Goal: Check status: Check status

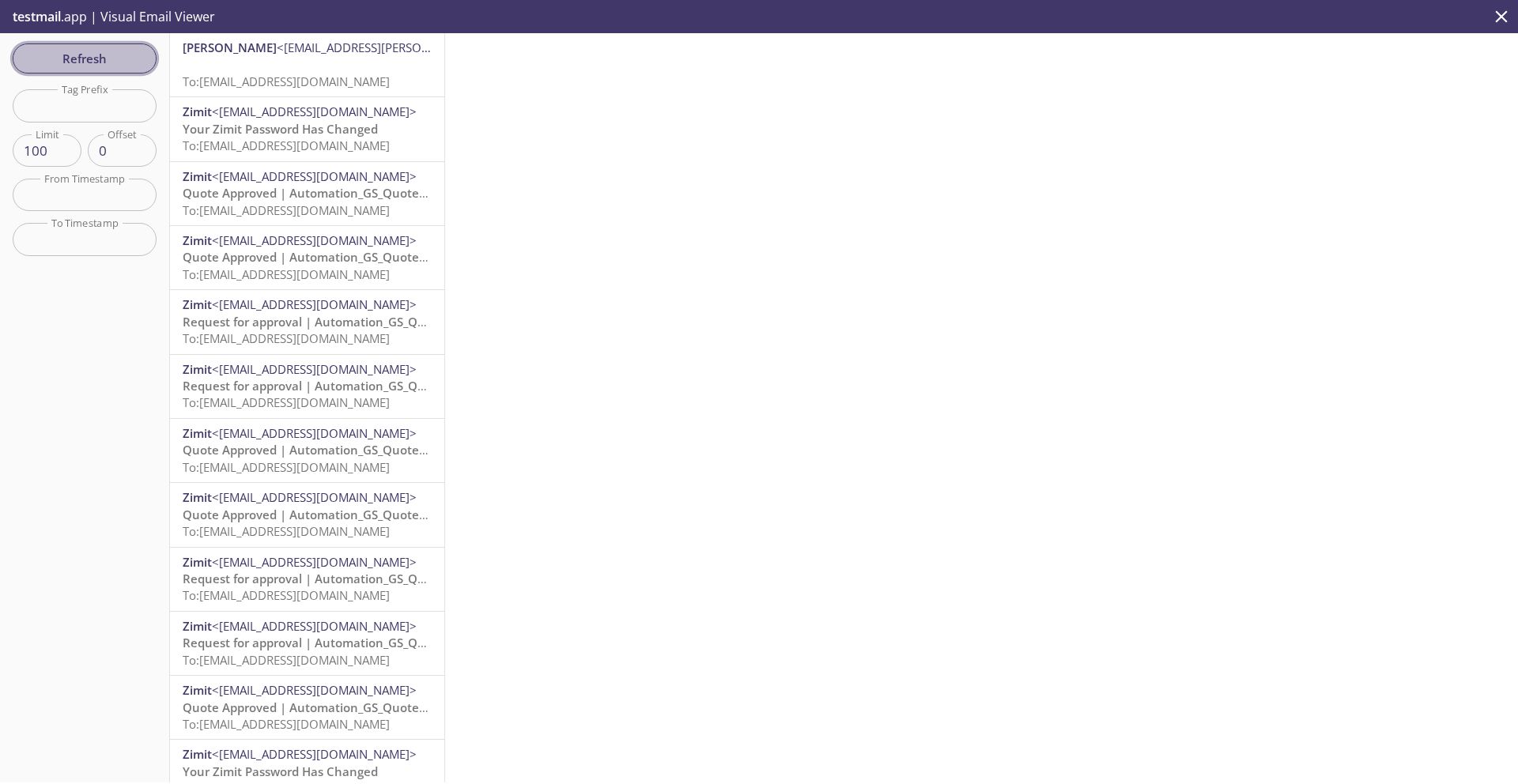
click at [127, 58] on span "Refresh" at bounding box center [84, 58] width 119 height 20
click at [291, 76] on span "To: [EMAIL_ADDRESS][DOMAIN_NAME]" at bounding box center [286, 82] width 207 height 16
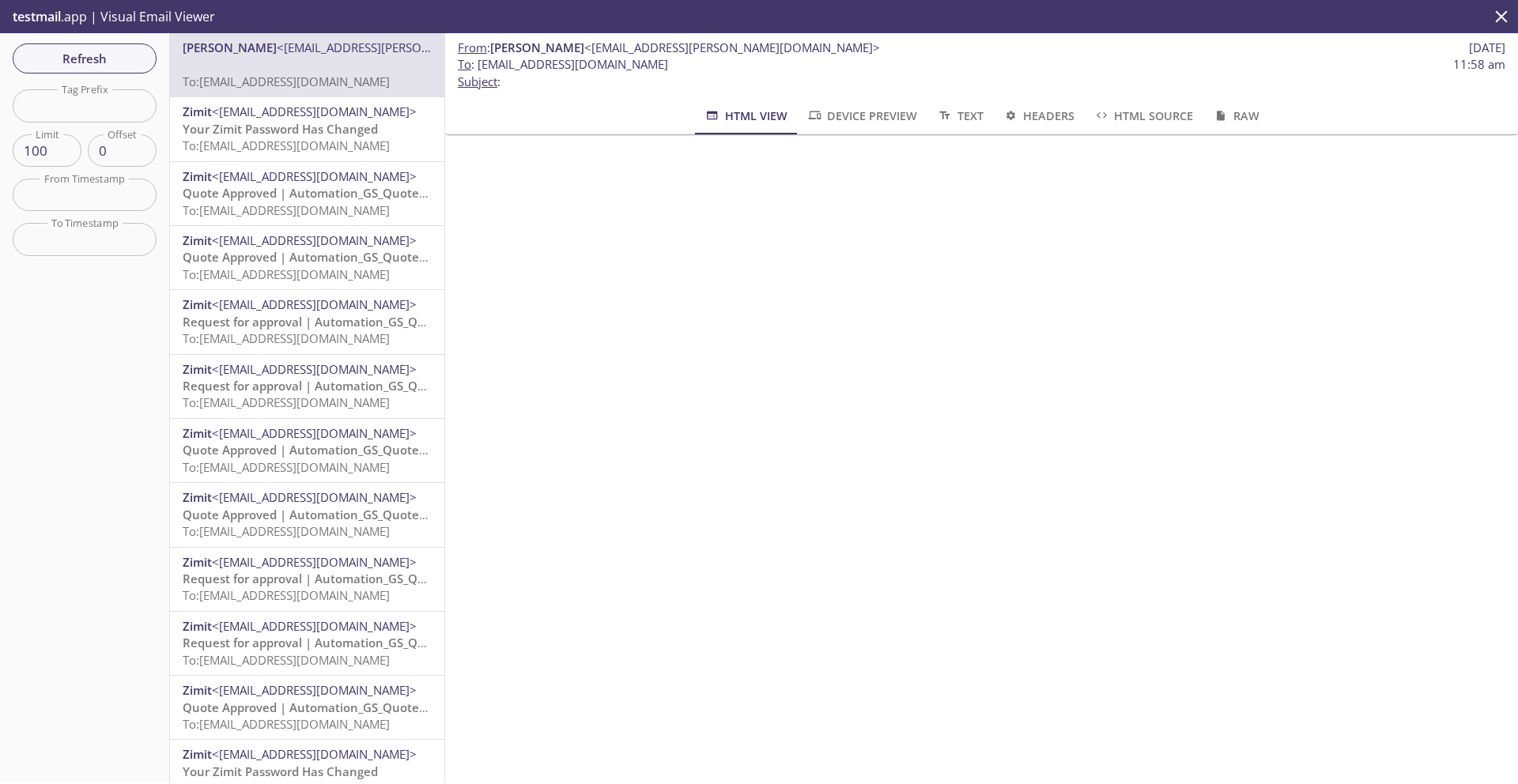
drag, startPoint x: 717, startPoint y: 68, endPoint x: 569, endPoint y: 64, distance: 148.1
click at [569, 64] on span "To : [EMAIL_ADDRESS][DOMAIN_NAME] 11:58 am" at bounding box center [981, 64] width 1047 height 17
copy span "[EMAIL_ADDRESS][DOMAIN_NAME]"
click at [115, 53] on span "Refresh" at bounding box center [84, 58] width 119 height 20
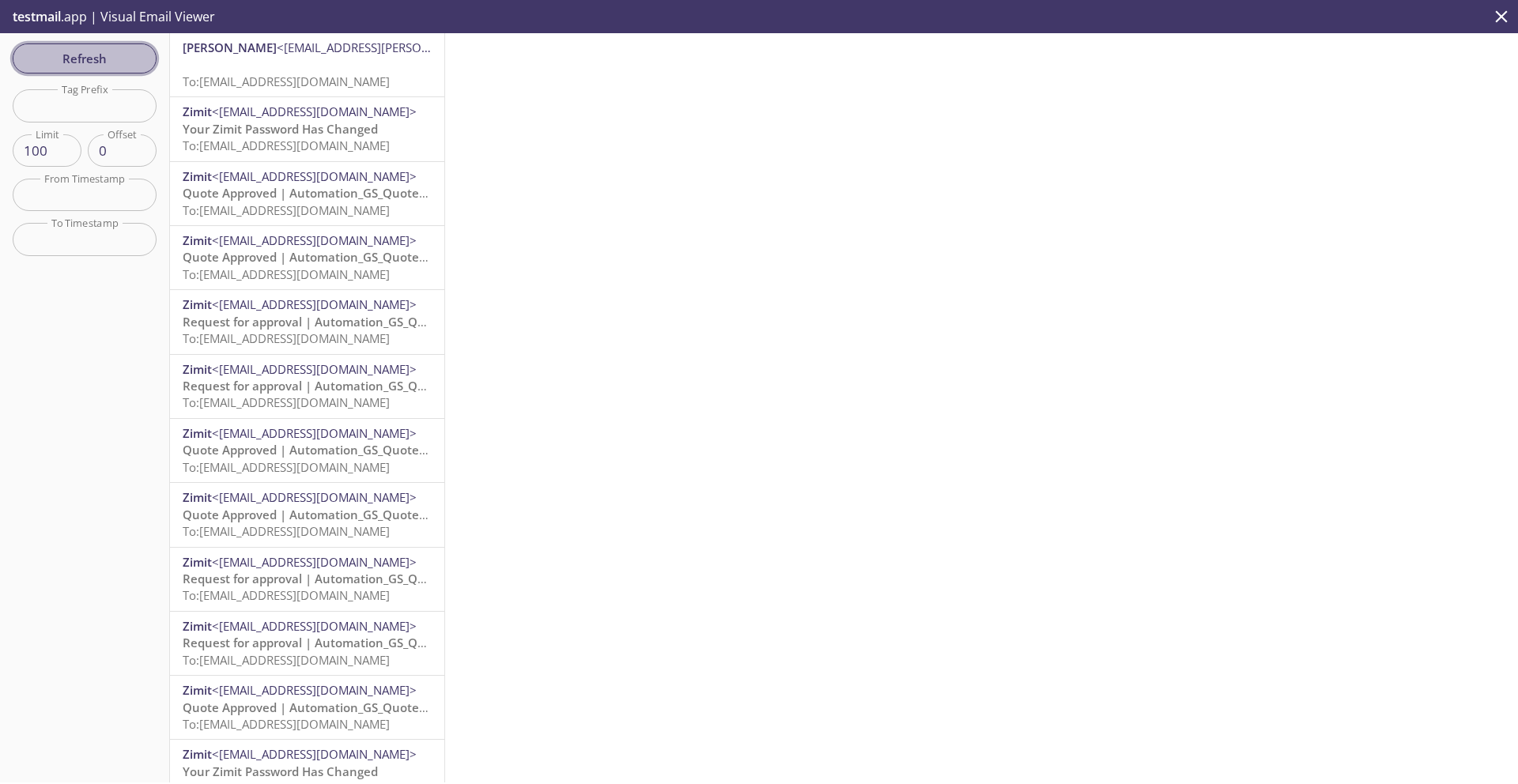
click at [115, 53] on span "Refresh" at bounding box center [84, 58] width 119 height 20
click at [85, 55] on span "Refresh" at bounding box center [84, 58] width 119 height 20
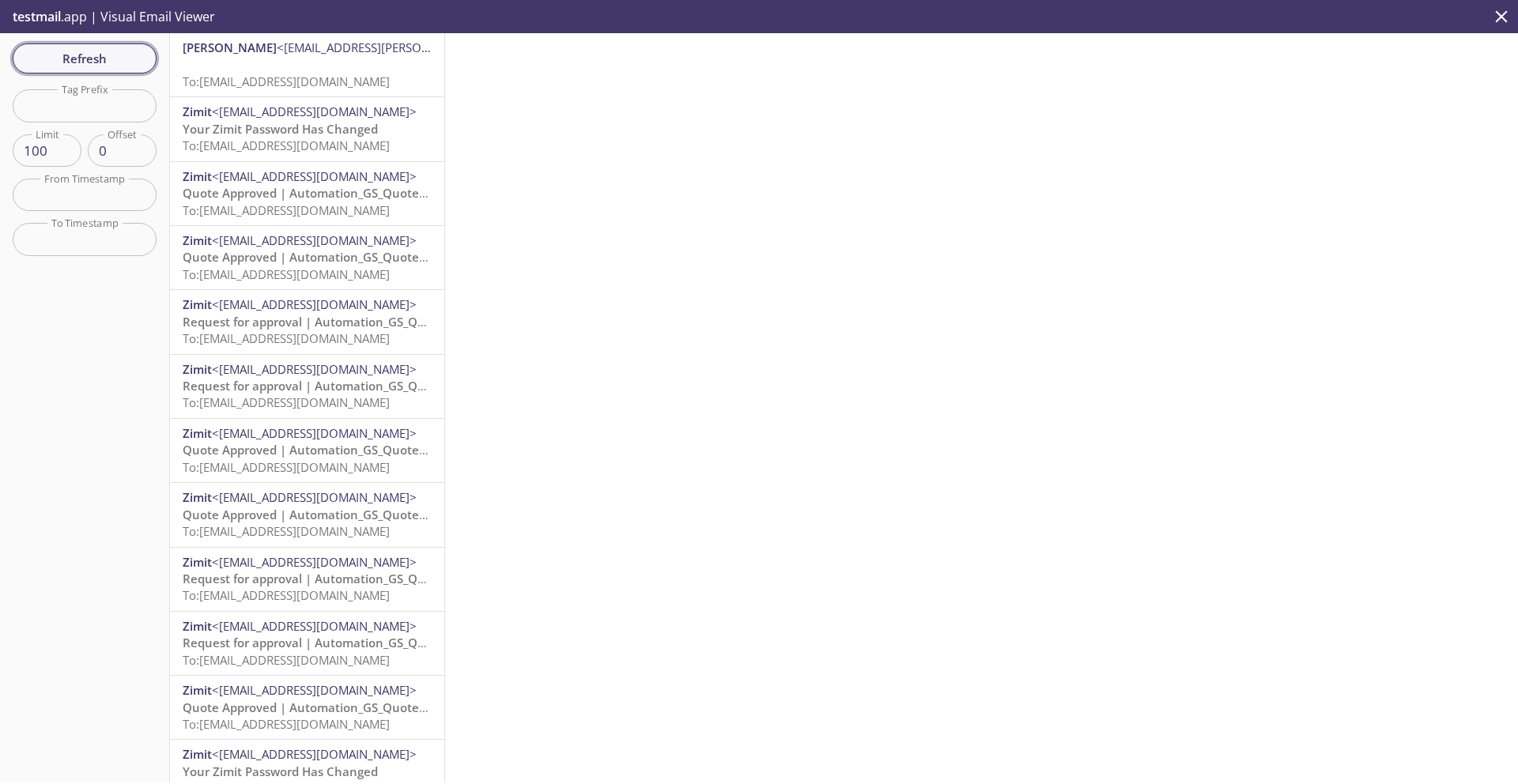
click at [85, 55] on span "Refresh" at bounding box center [84, 58] width 119 height 20
click at [130, 57] on span "Refresh" at bounding box center [84, 58] width 119 height 20
click at [90, 60] on span "Refresh" at bounding box center [84, 58] width 119 height 20
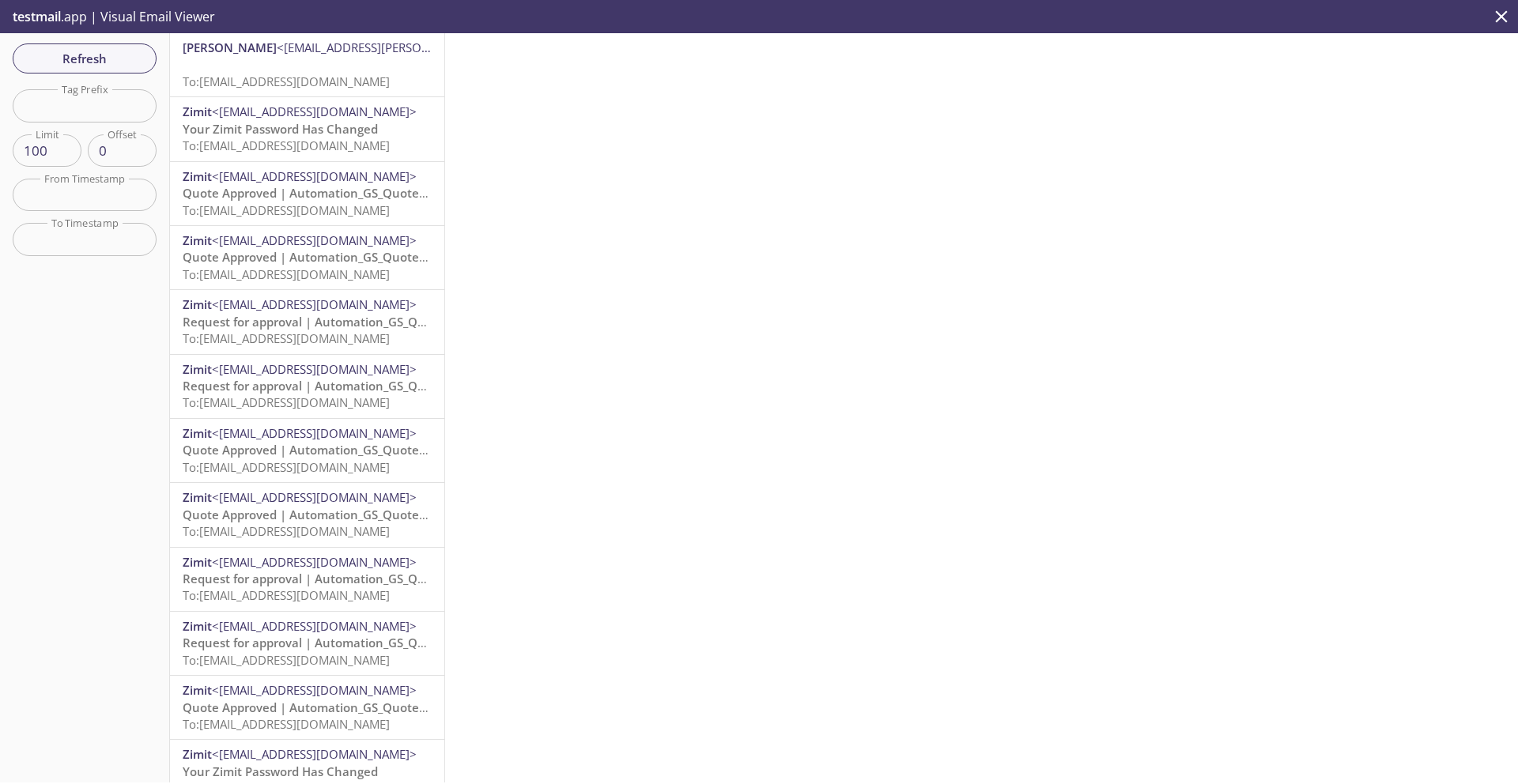
click at [295, 68] on p "To: [EMAIL_ADDRESS][DOMAIN_NAME]" at bounding box center [307, 73] width 249 height 34
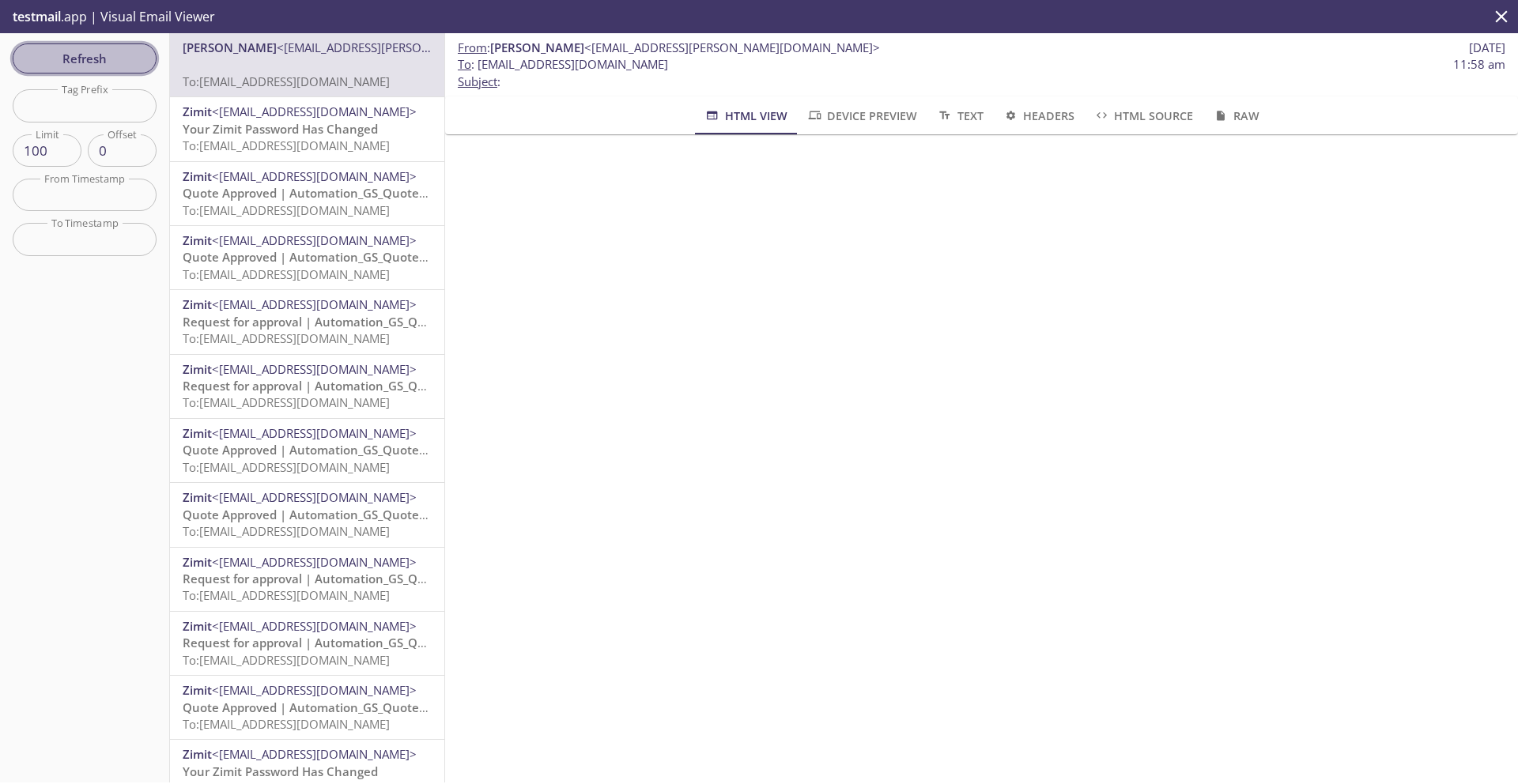
click at [111, 66] on span "Refresh" at bounding box center [84, 58] width 119 height 20
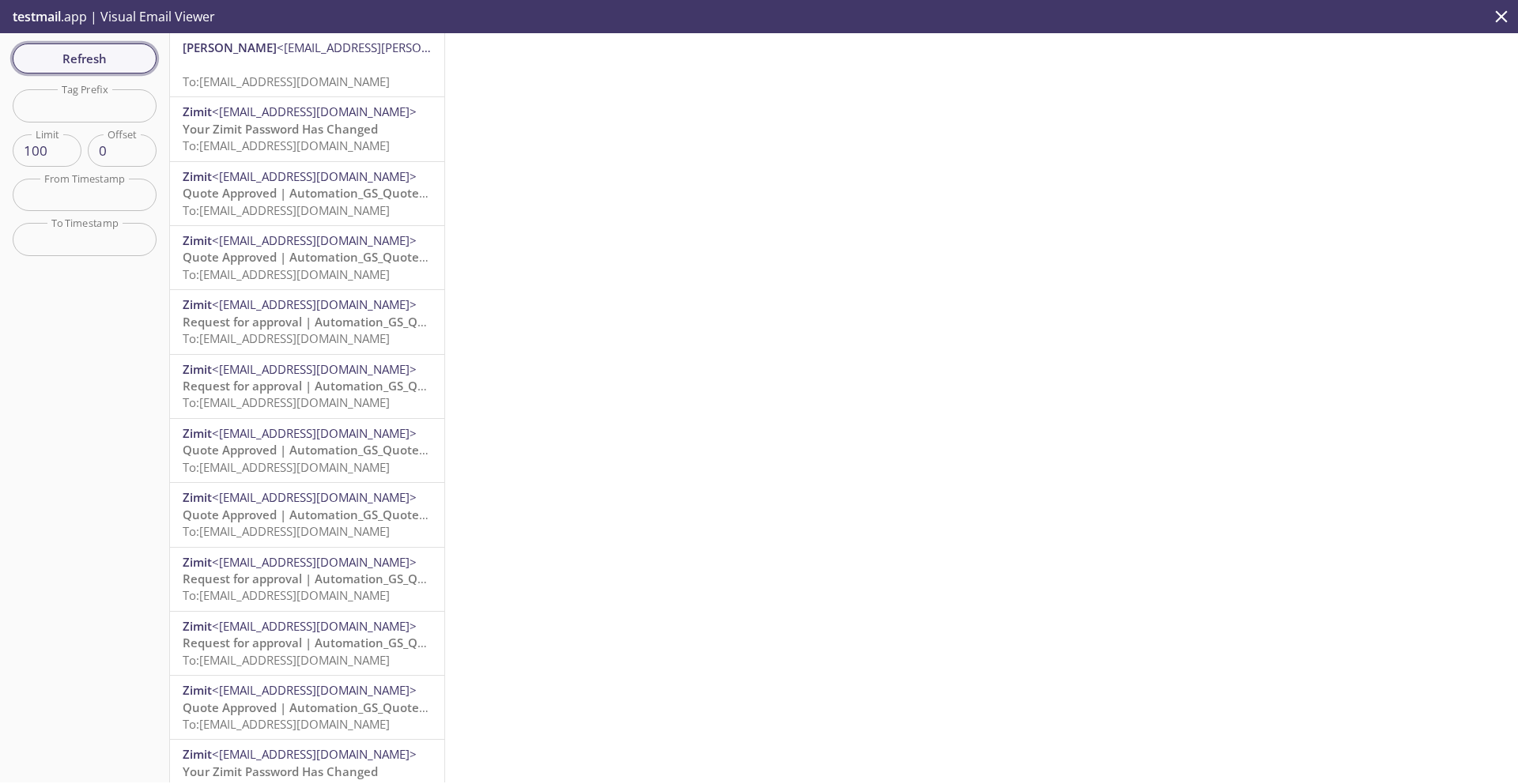
click at [101, 62] on span "Refresh" at bounding box center [84, 58] width 119 height 20
click at [120, 62] on span "Refresh" at bounding box center [84, 58] width 119 height 20
click at [113, 52] on span "Refresh" at bounding box center [84, 58] width 119 height 20
